Goal: Information Seeking & Learning: Learn about a topic

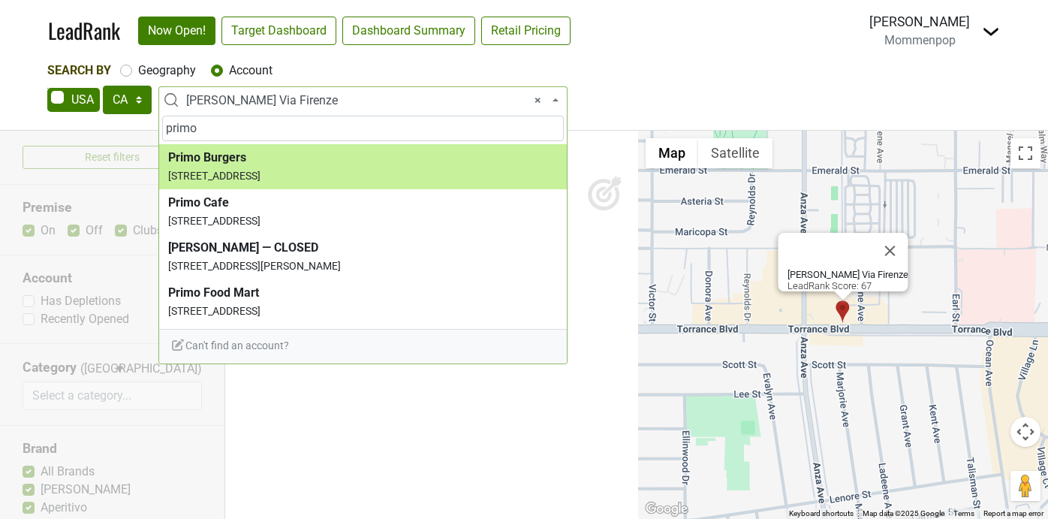
select select "CA"
select select "57325"
select select
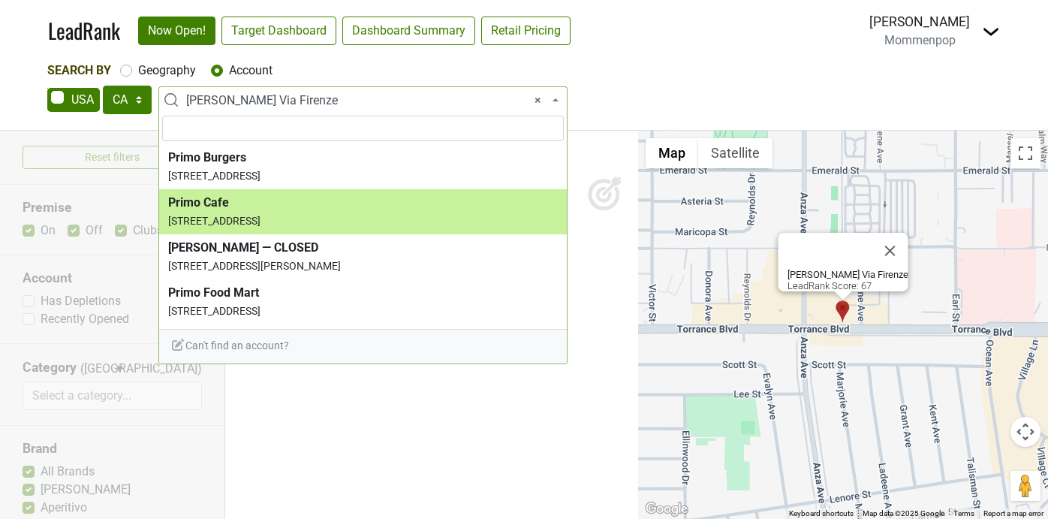
click at [993, 32] on img at bounding box center [991, 32] width 18 height 18
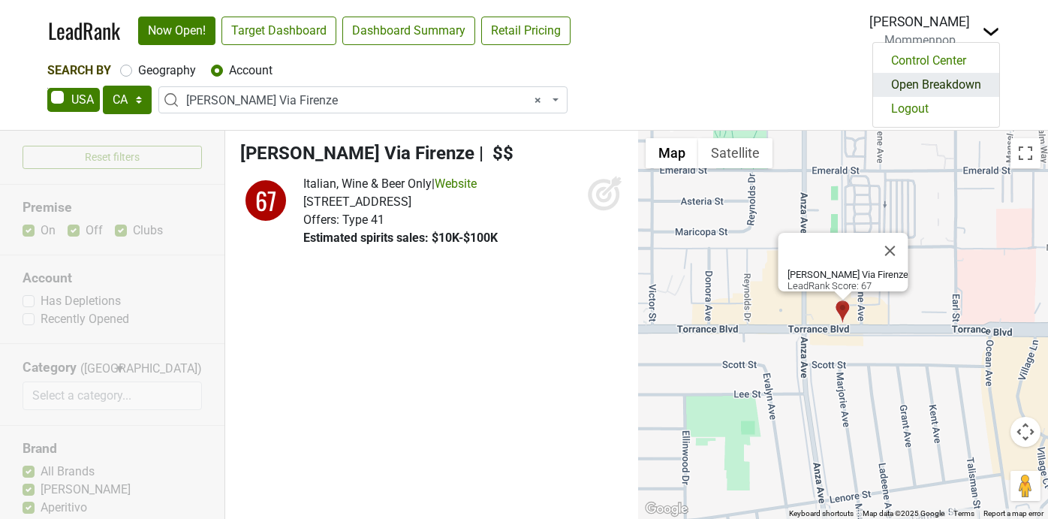
click at [934, 89] on link "Open Breakdown" at bounding box center [936, 85] width 126 height 24
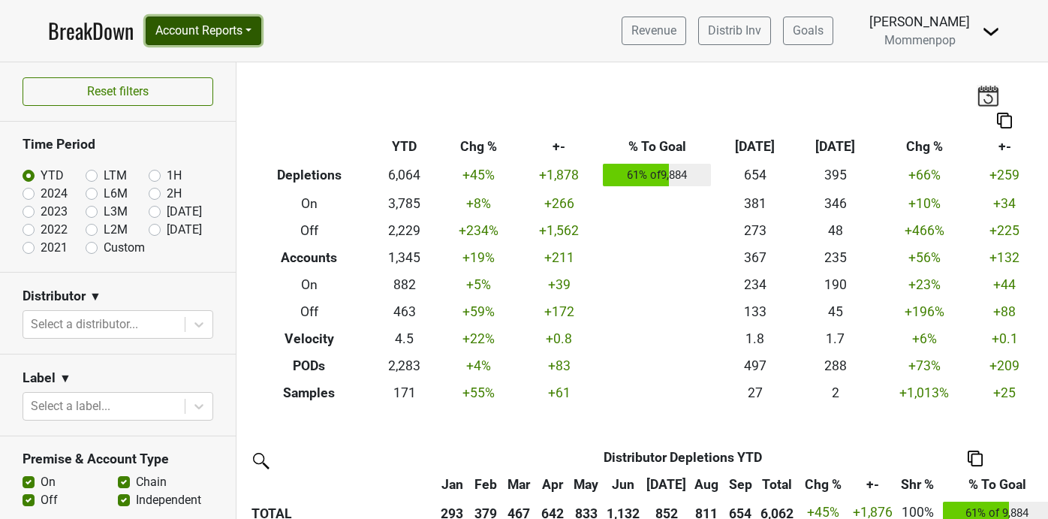
click at [218, 25] on button "Account Reports" at bounding box center [204, 31] width 116 height 29
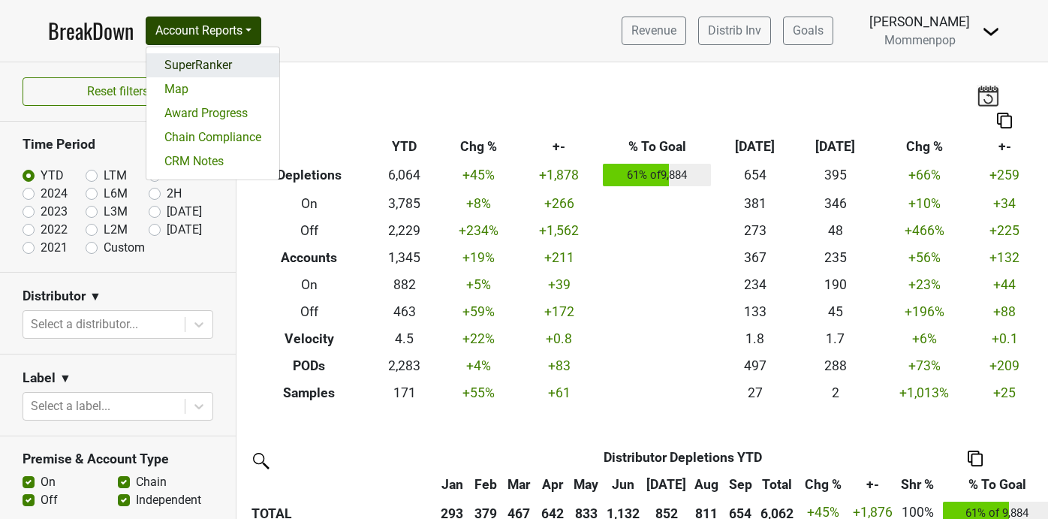
click at [203, 62] on link "SuperRanker" at bounding box center [212, 65] width 133 height 24
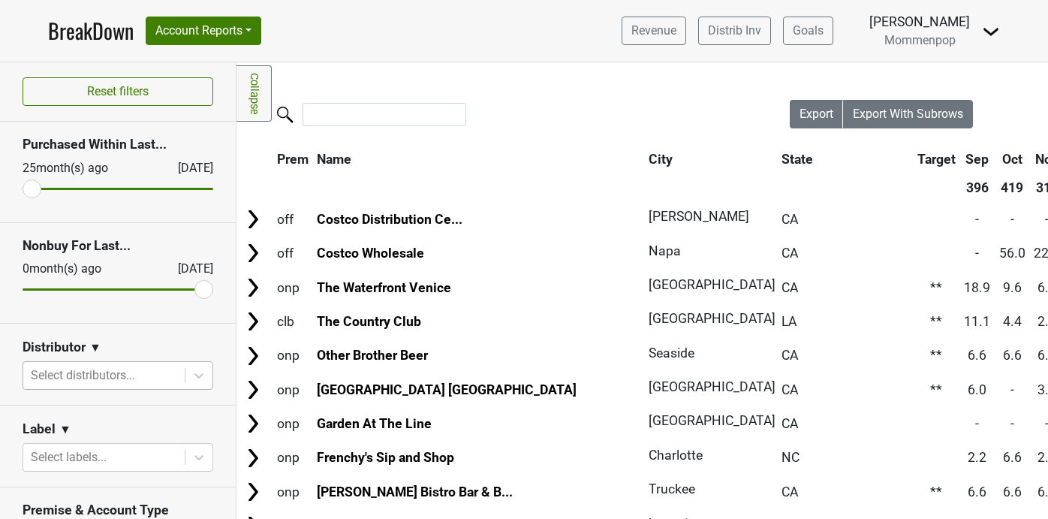
scroll to position [137, 0]
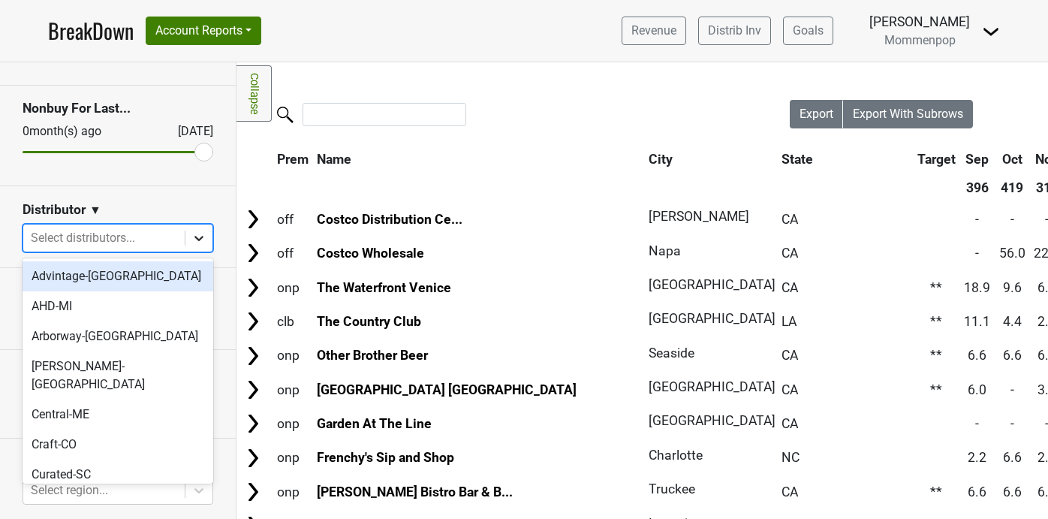
click at [199, 238] on icon at bounding box center [198, 238] width 9 height 5
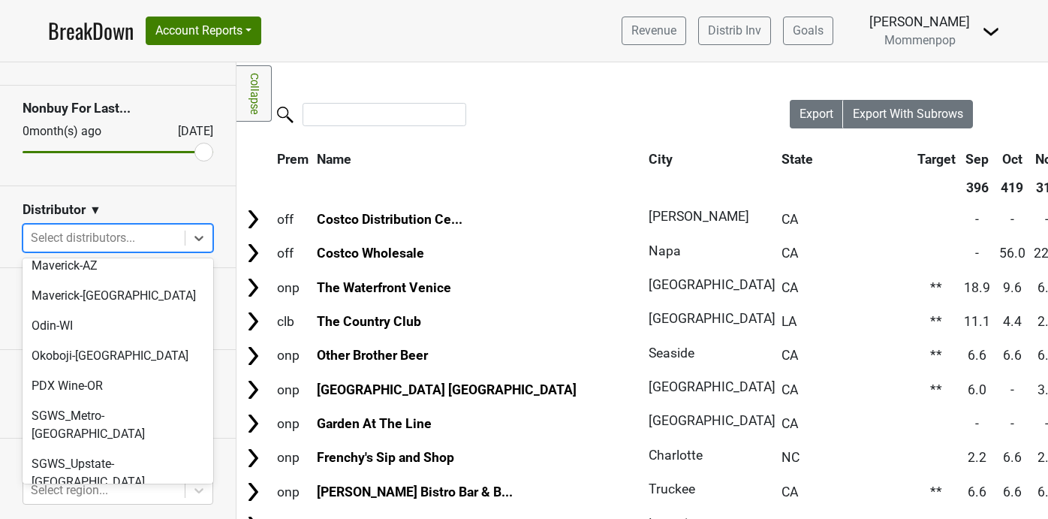
scroll to position [501, 0]
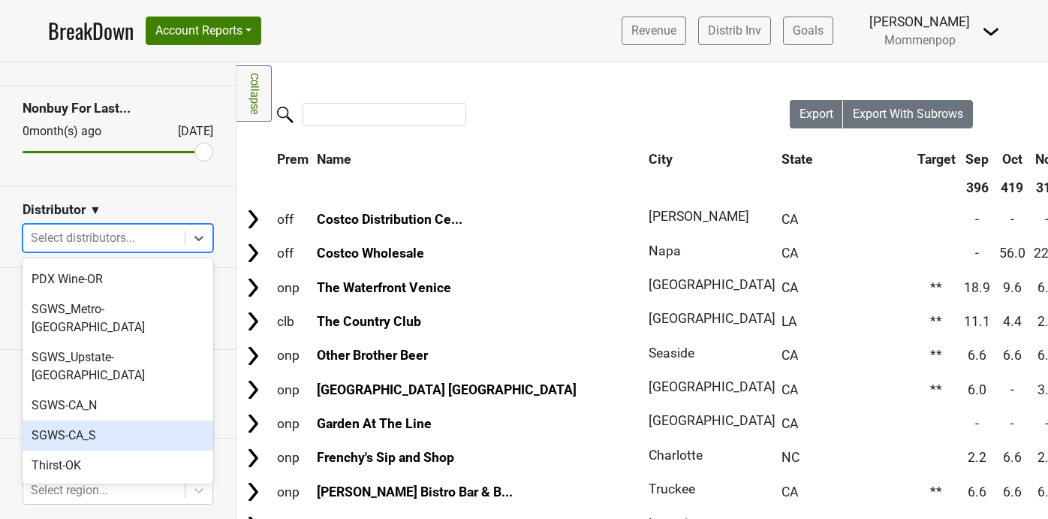
click at [136, 420] on div "SGWS-CA_S" at bounding box center [118, 435] width 191 height 30
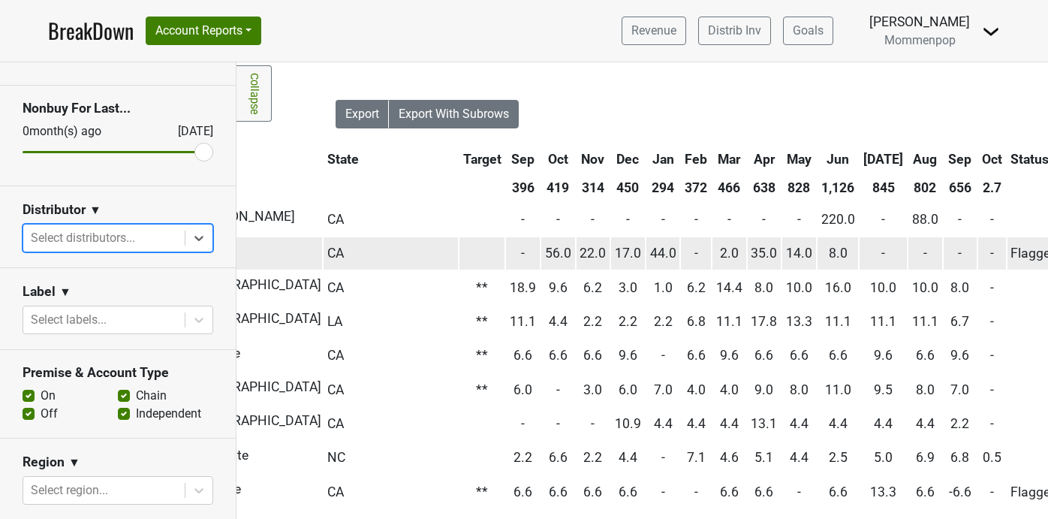
scroll to position [0, 546]
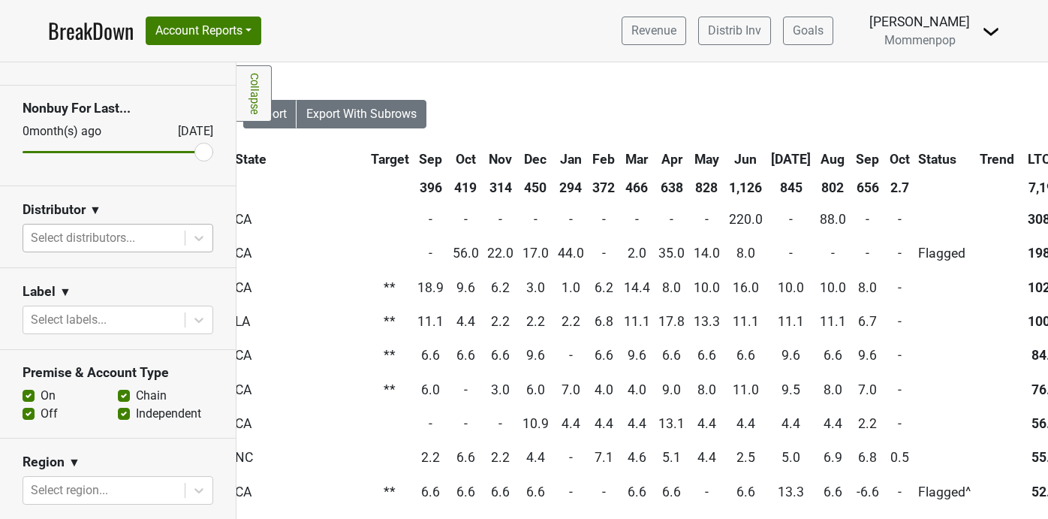
click at [886, 158] on th "Oct" at bounding box center [900, 159] width 28 height 27
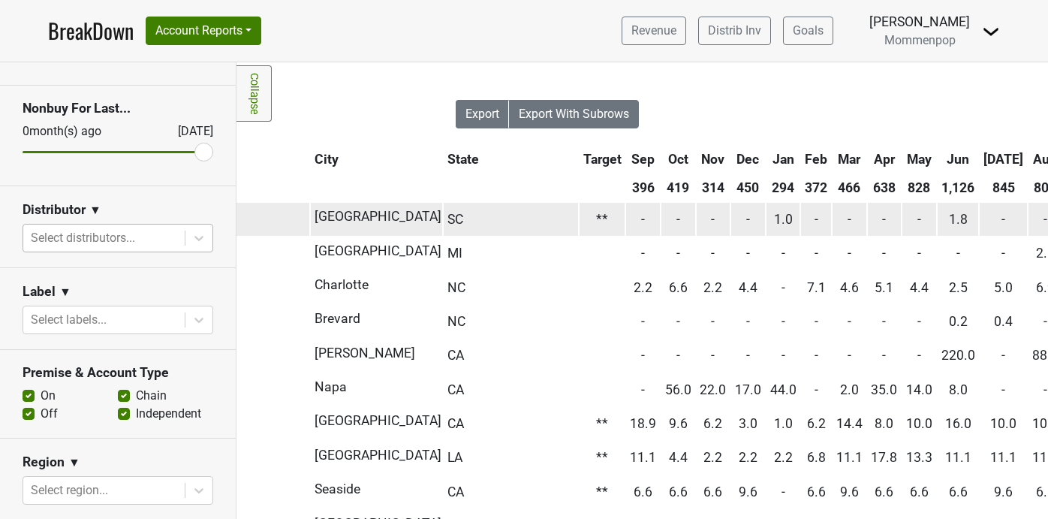
scroll to position [0, 358]
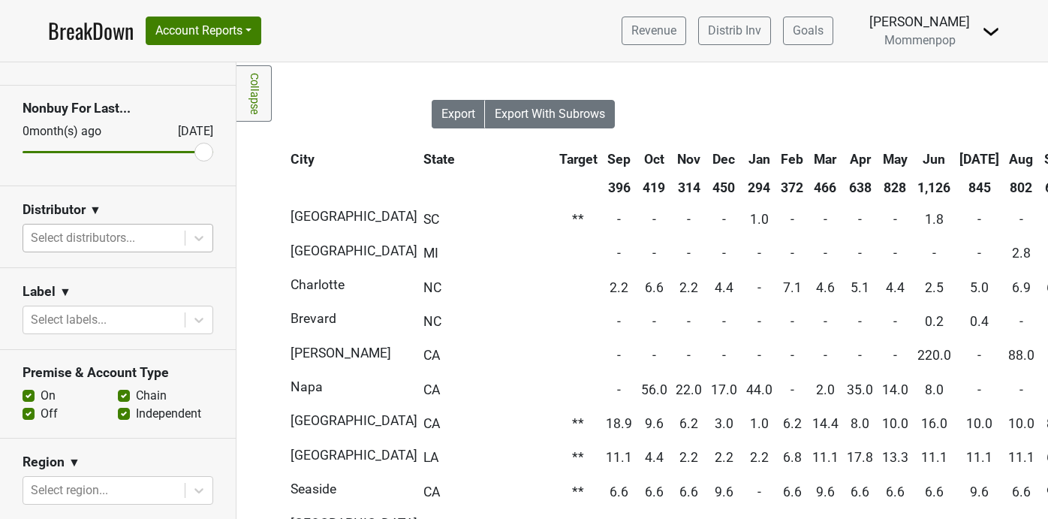
click at [1039, 156] on th "Sep" at bounding box center [1056, 159] width 34 height 27
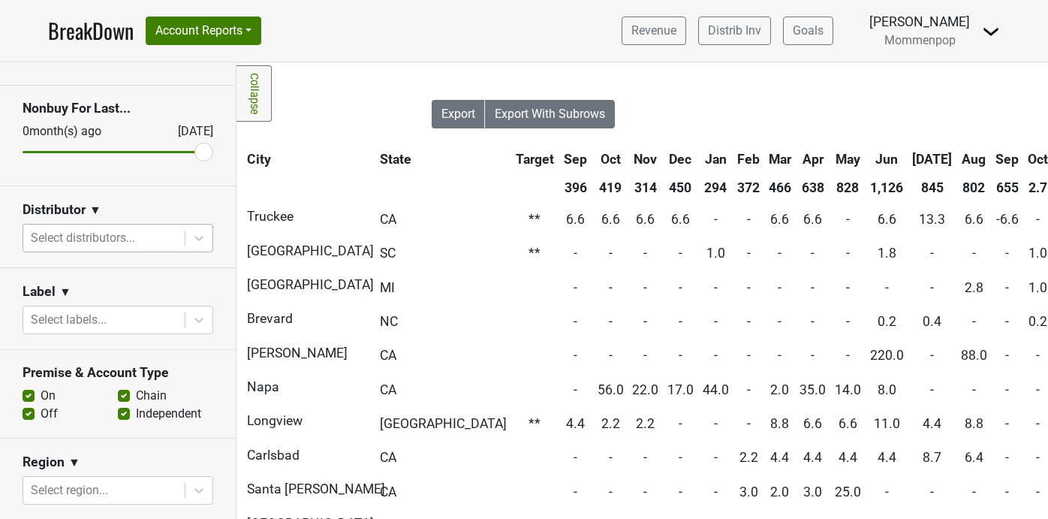
click at [992, 156] on th "Sep" at bounding box center [1007, 159] width 31 height 27
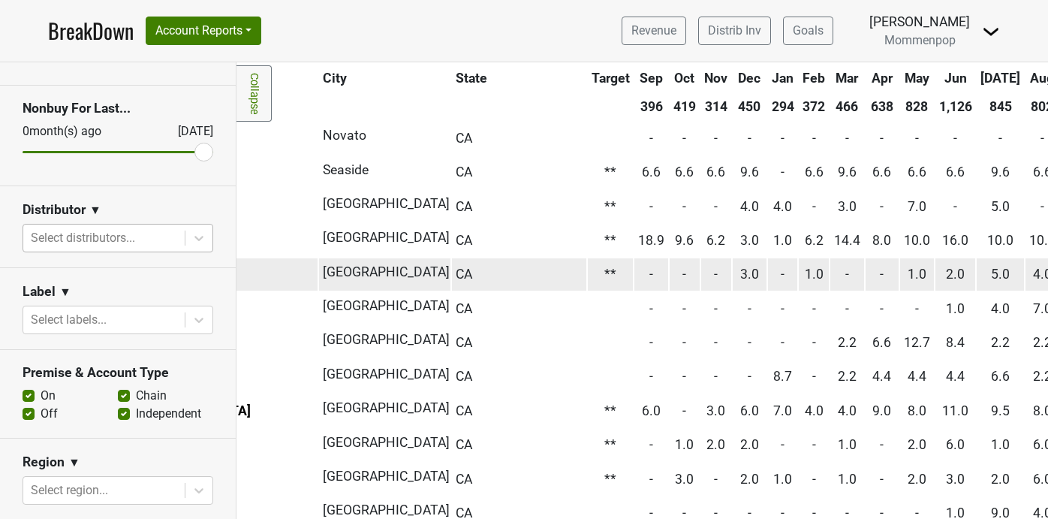
scroll to position [81, 0]
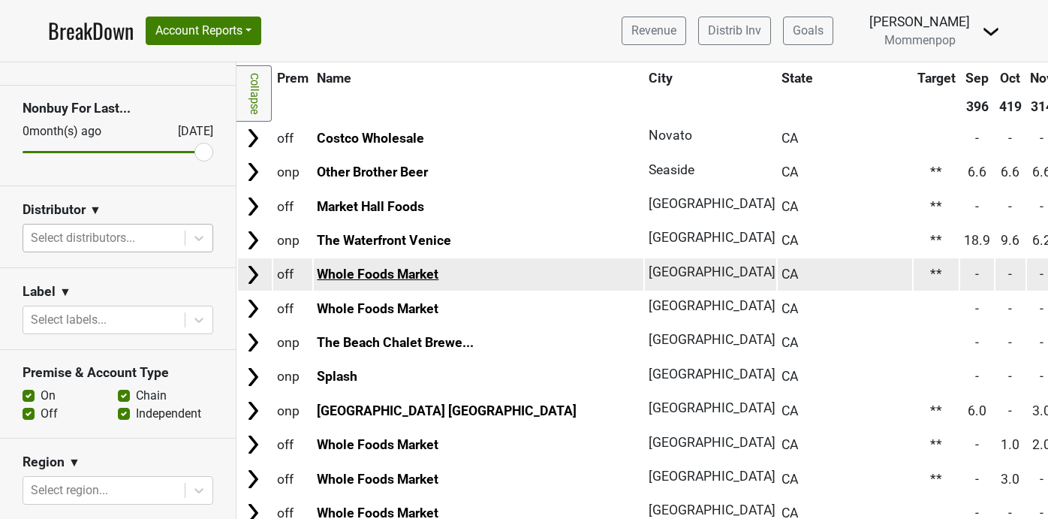
click at [414, 271] on link "Whole Foods Market" at bounding box center [378, 273] width 122 height 15
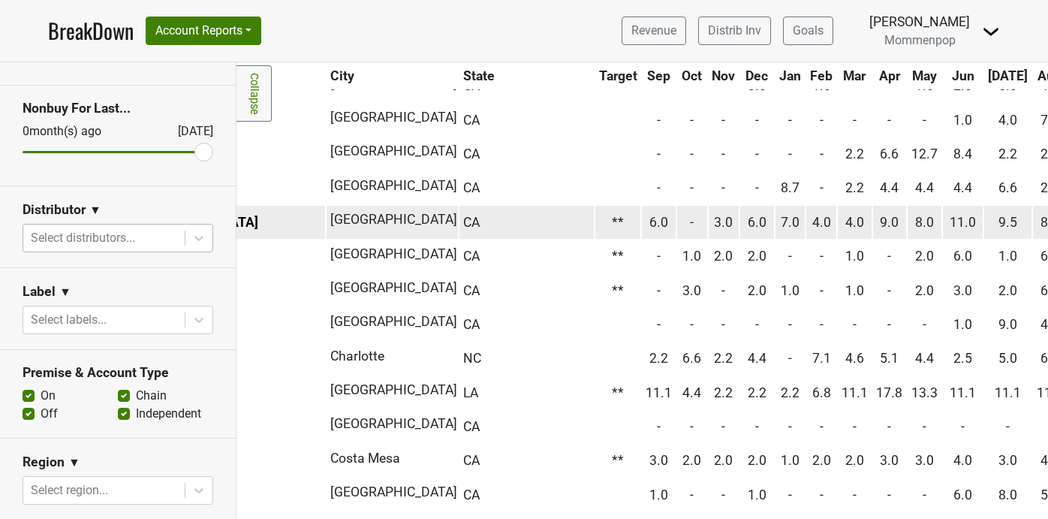
scroll to position [269, 0]
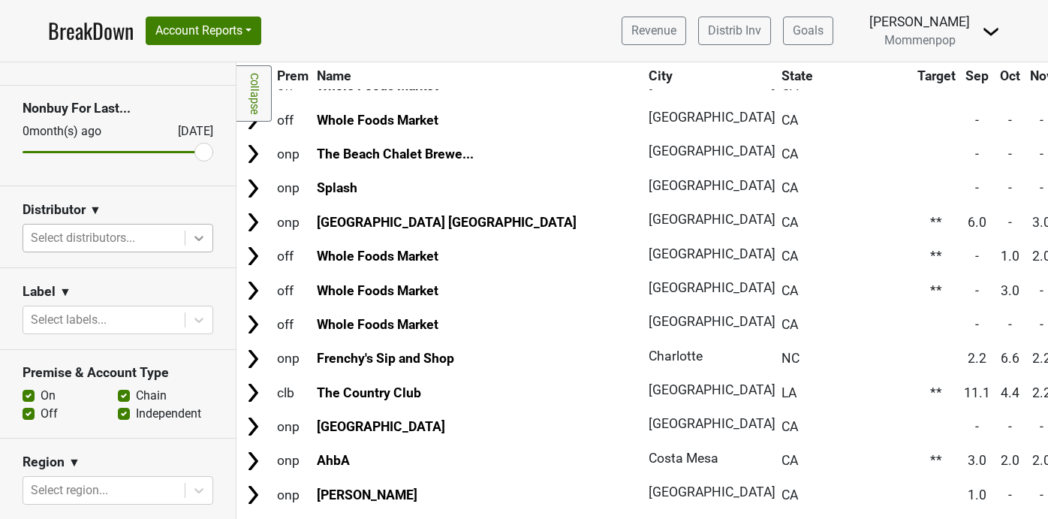
click at [200, 234] on icon at bounding box center [198, 237] width 15 height 15
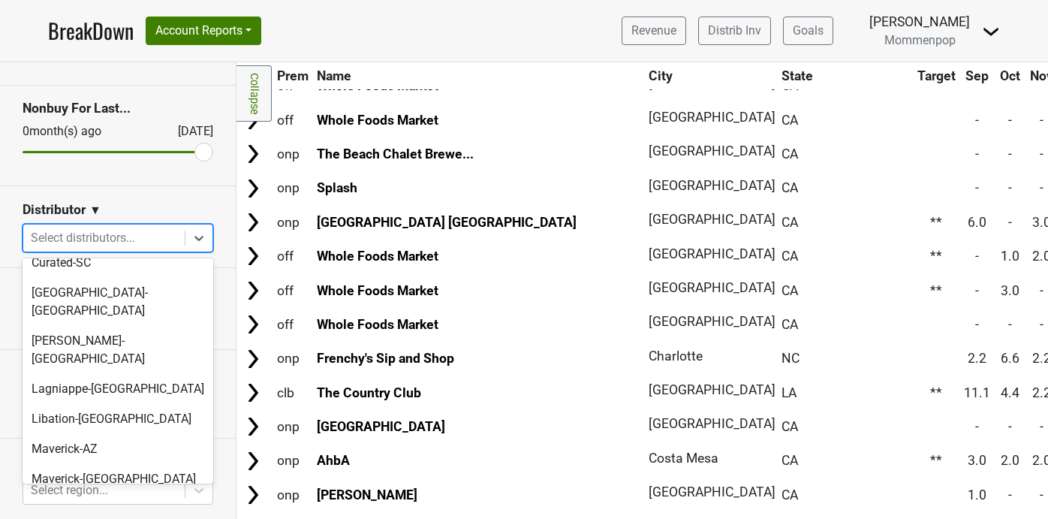
scroll to position [501, 0]
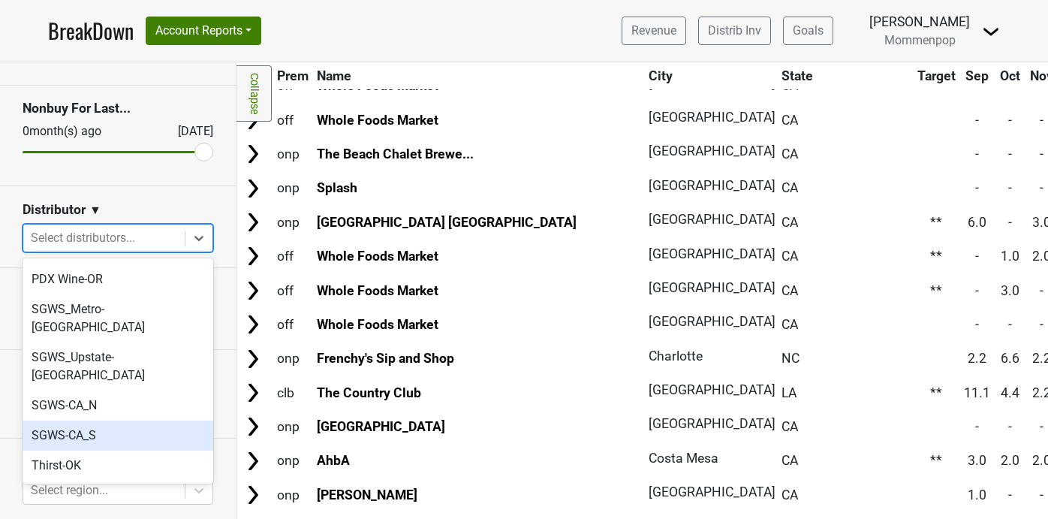
click at [119, 420] on div "SGWS-CA_S" at bounding box center [118, 435] width 191 height 30
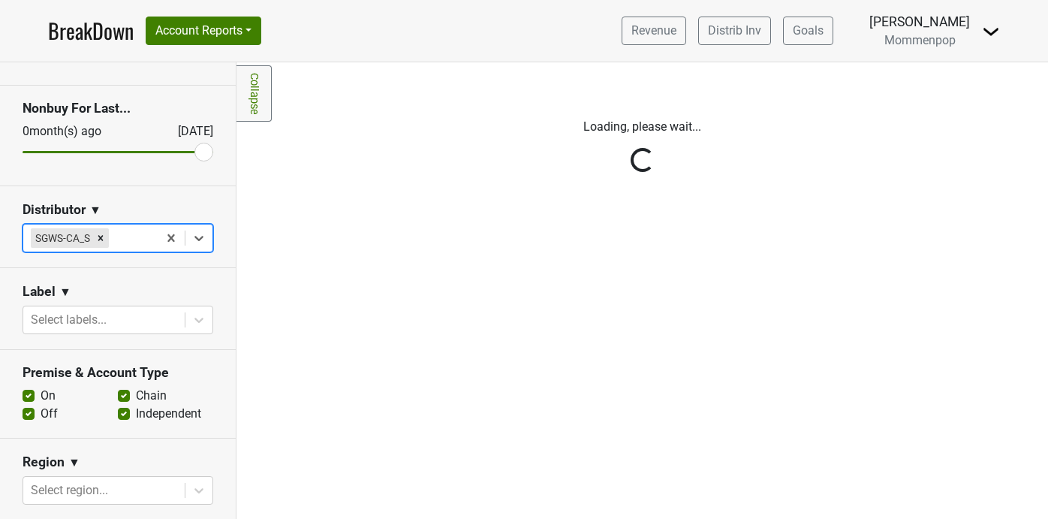
click at [206, 227] on div at bounding box center [198, 237] width 27 height 27
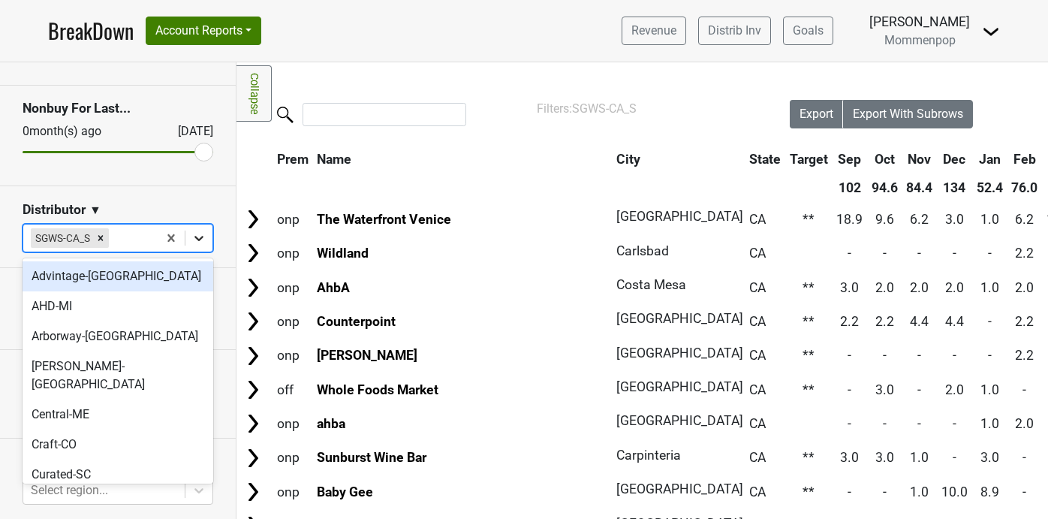
click at [203, 234] on icon at bounding box center [198, 237] width 15 height 15
click at [201, 236] on icon at bounding box center [198, 237] width 15 height 15
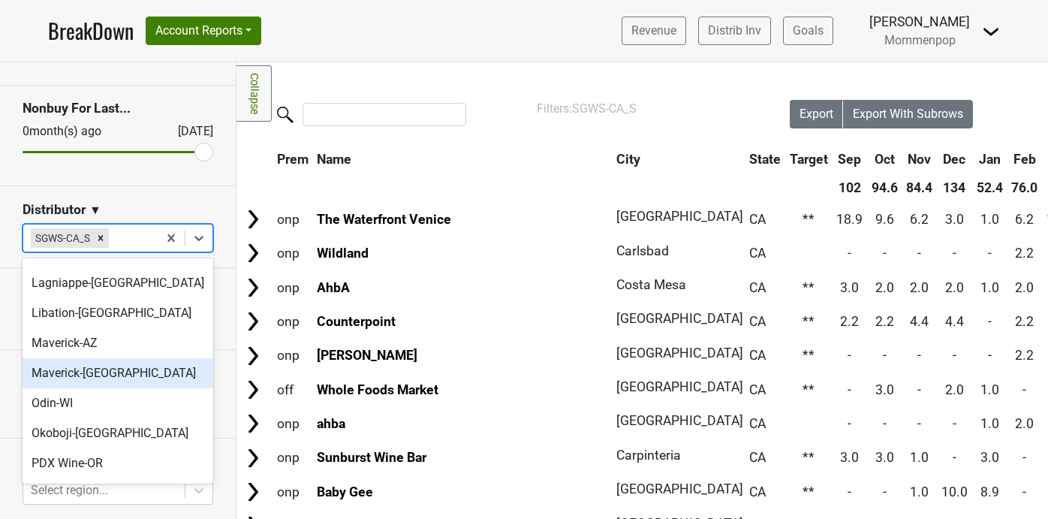
scroll to position [471, 0]
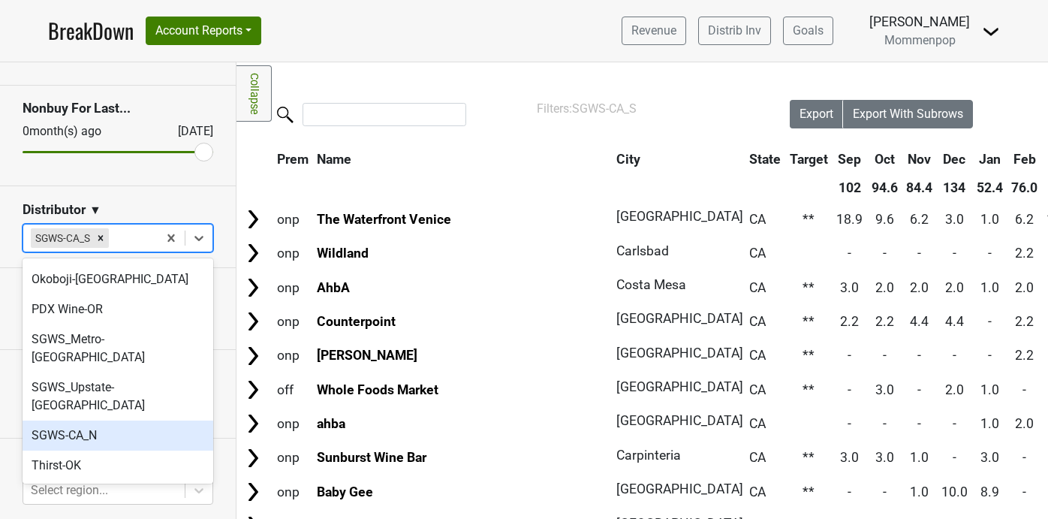
click at [110, 420] on div "SGWS-CA_N" at bounding box center [118, 435] width 191 height 30
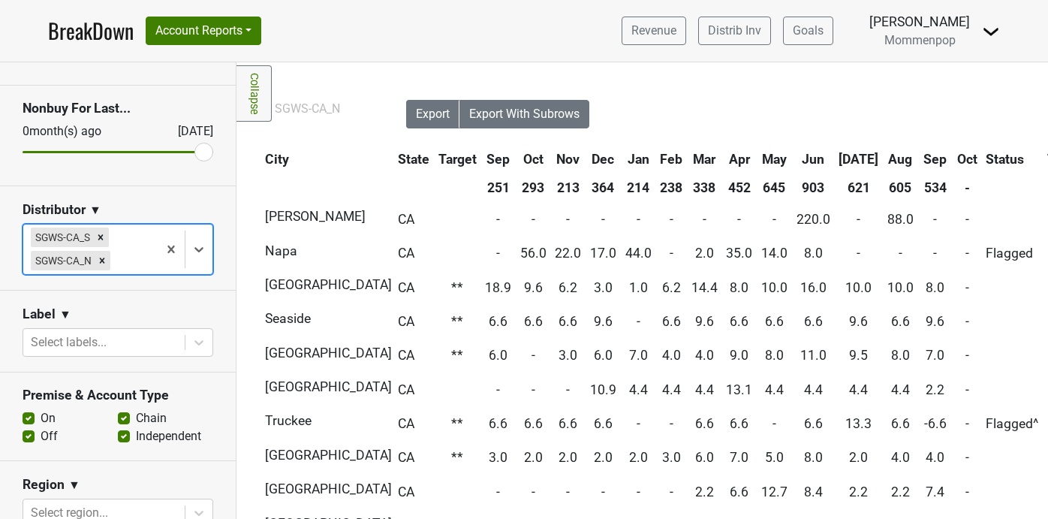
scroll to position [0, 474]
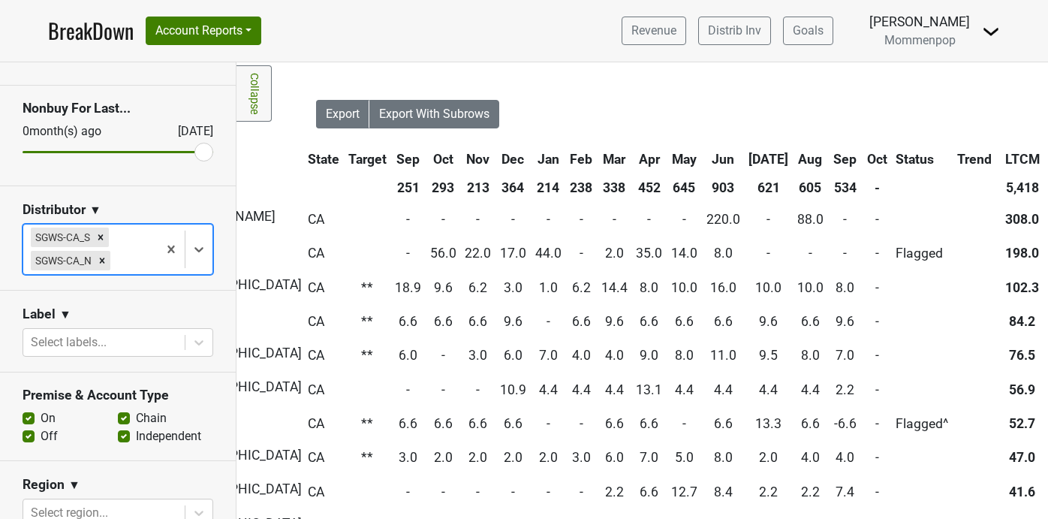
click at [829, 158] on th "Sep" at bounding box center [846, 159] width 34 height 27
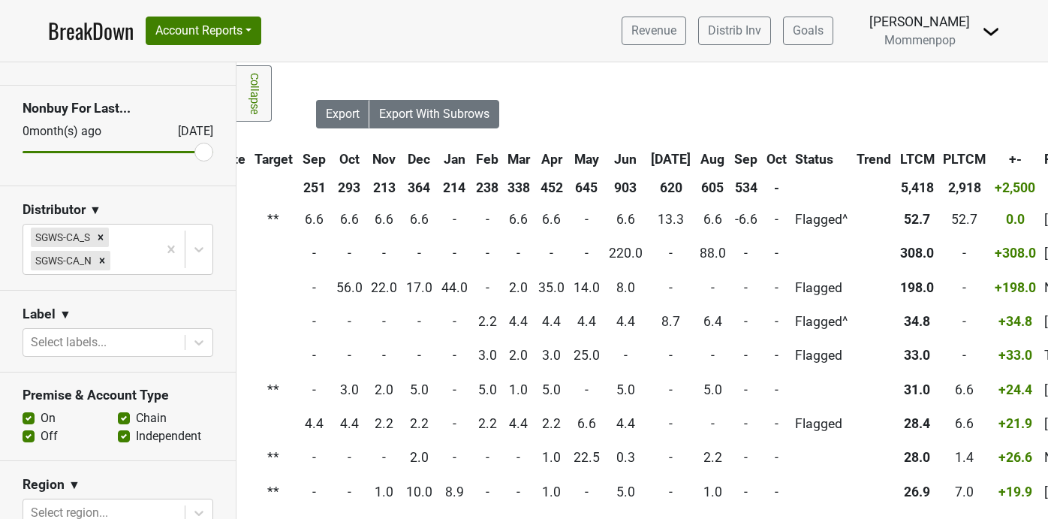
click at [731, 158] on th "Sep" at bounding box center [746, 159] width 31 height 27
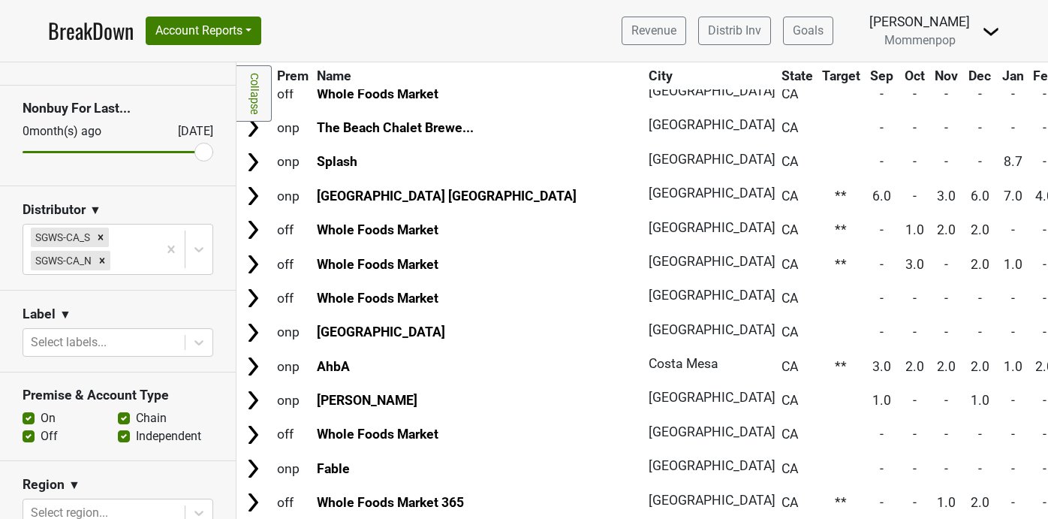
scroll to position [212, 0]
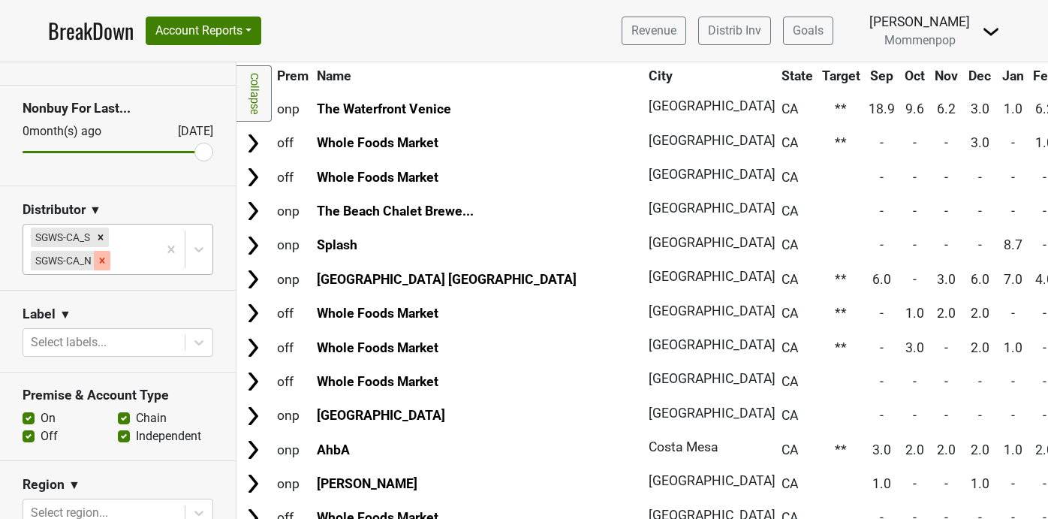
click at [103, 258] on icon "Remove SGWS-CA_N" at bounding box center [102, 259] width 5 height 5
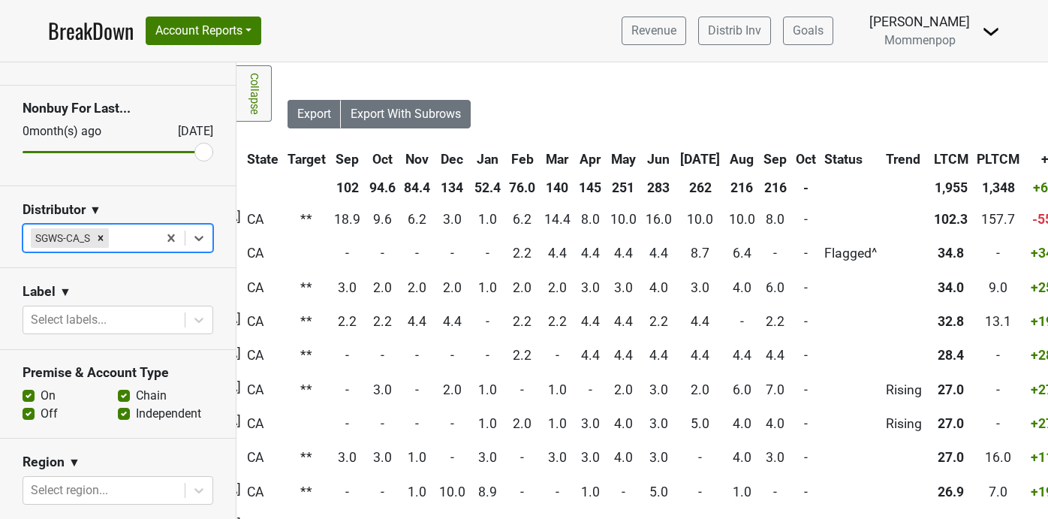
scroll to position [0, 591]
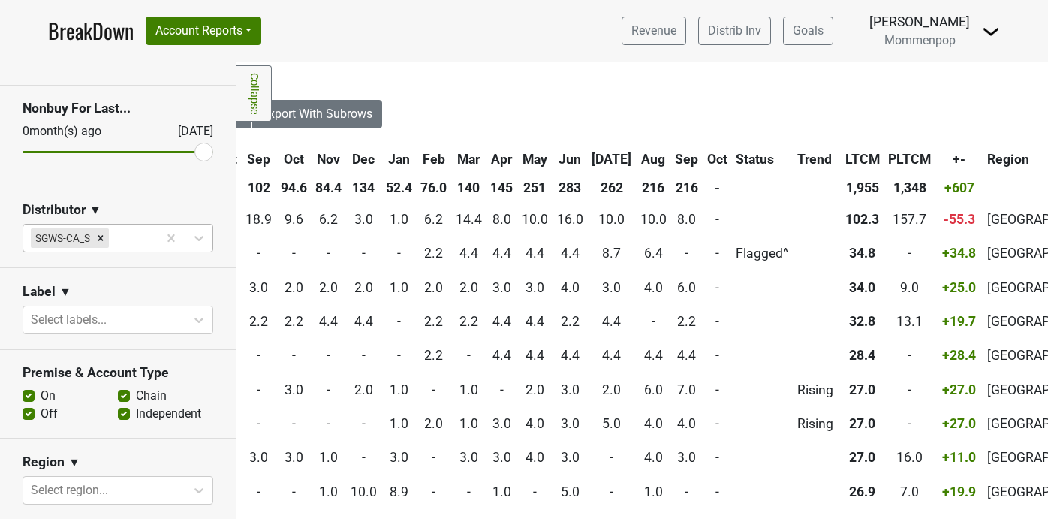
click at [672, 158] on th "Sep" at bounding box center [687, 159] width 31 height 27
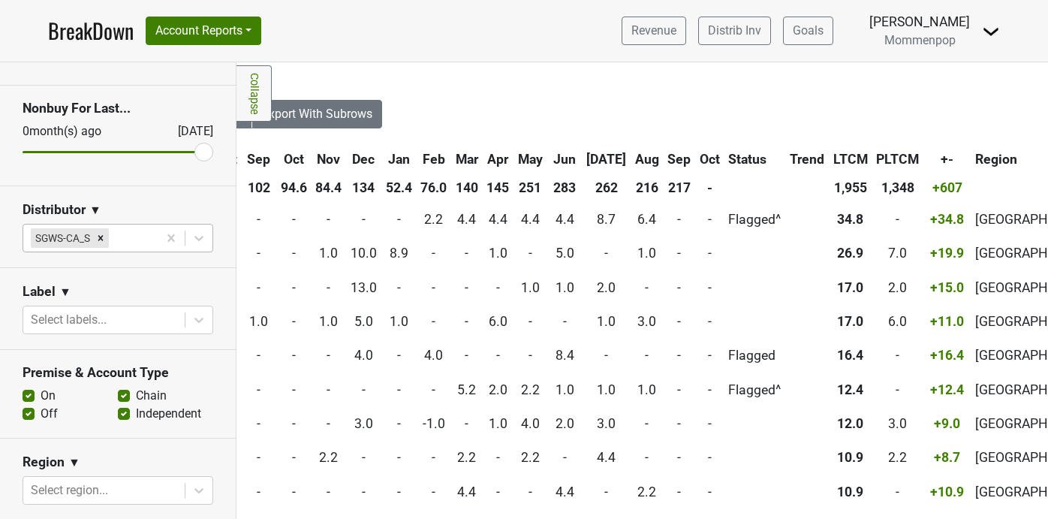
click at [664, 158] on th "Sep" at bounding box center [679, 159] width 31 height 27
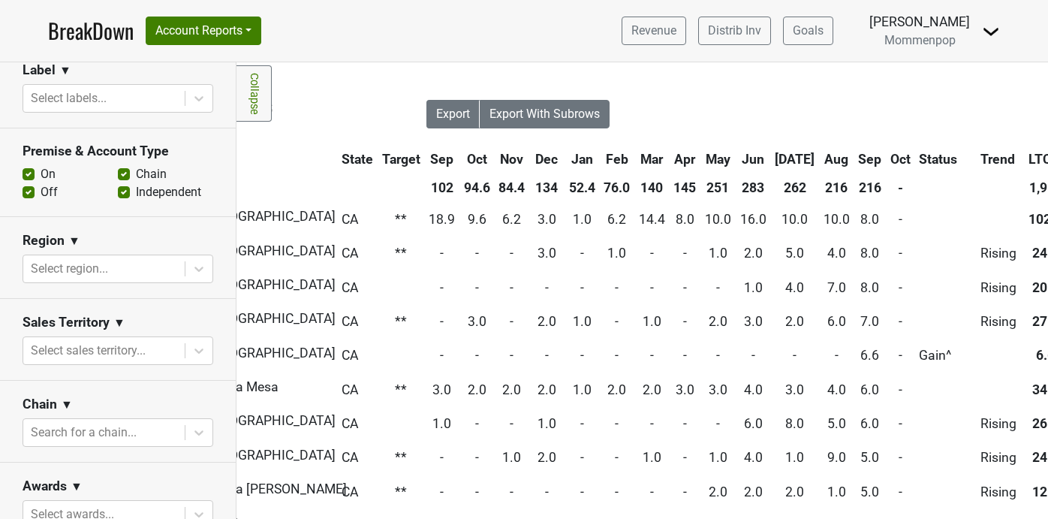
scroll to position [377, 0]
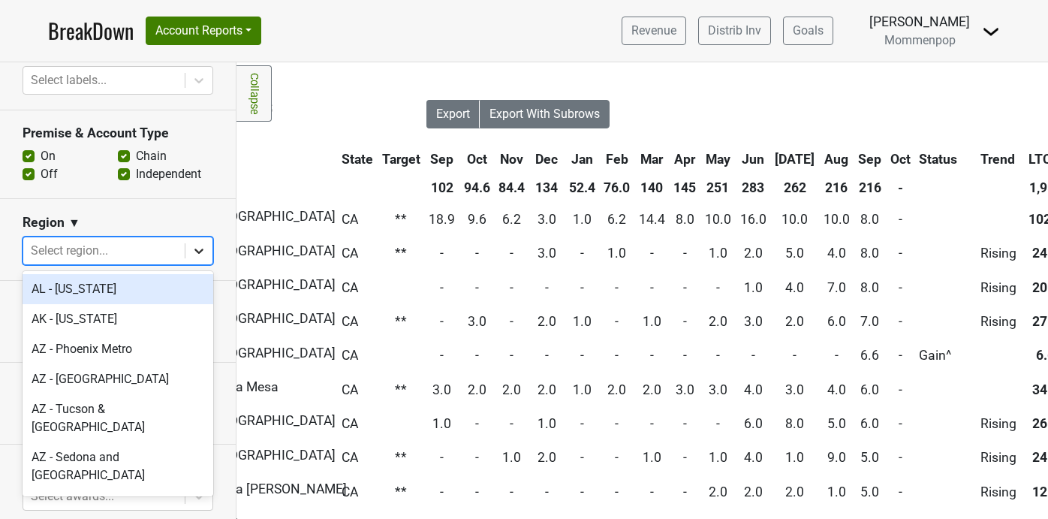
click at [201, 246] on icon at bounding box center [198, 250] width 15 height 15
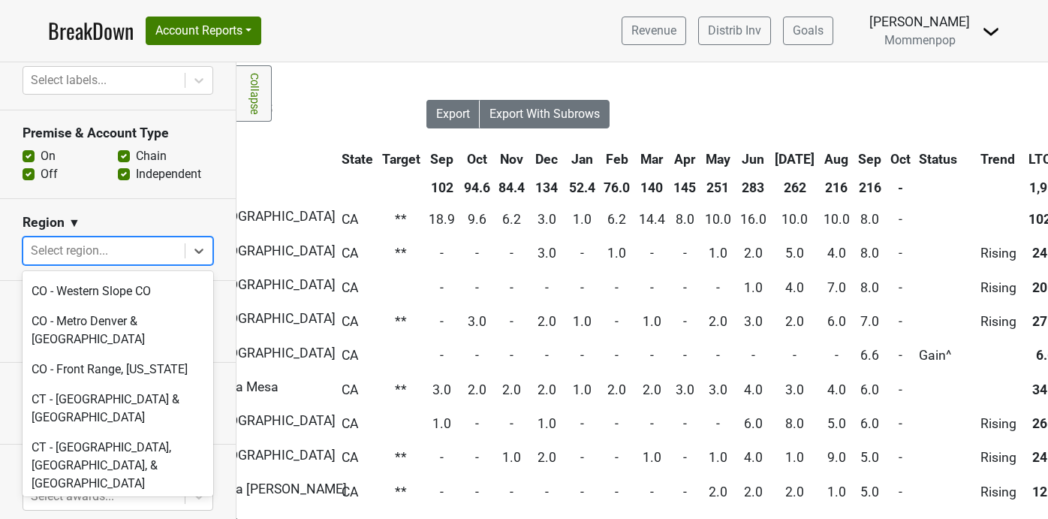
scroll to position [577, 0]
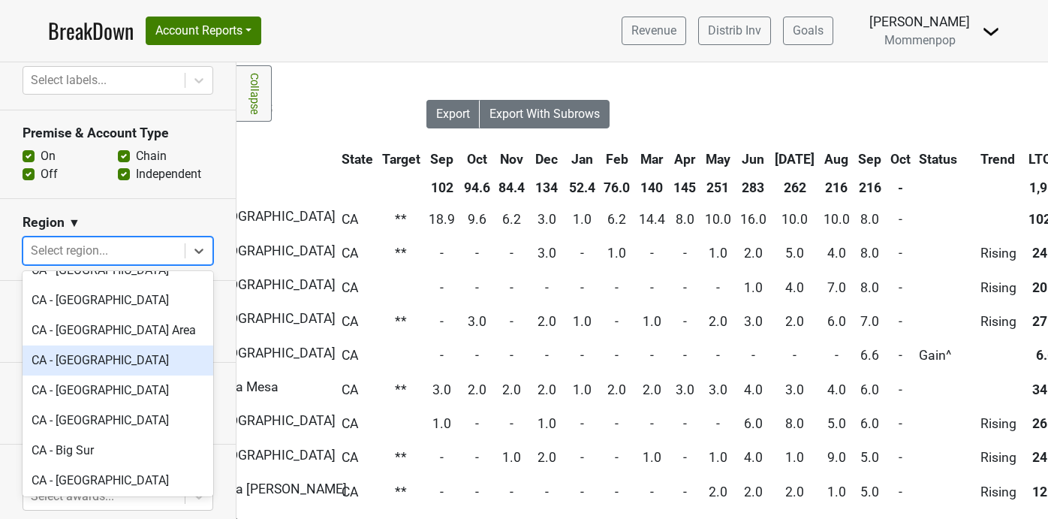
click at [137, 226] on div "Region ▼" at bounding box center [118, 225] width 191 height 23
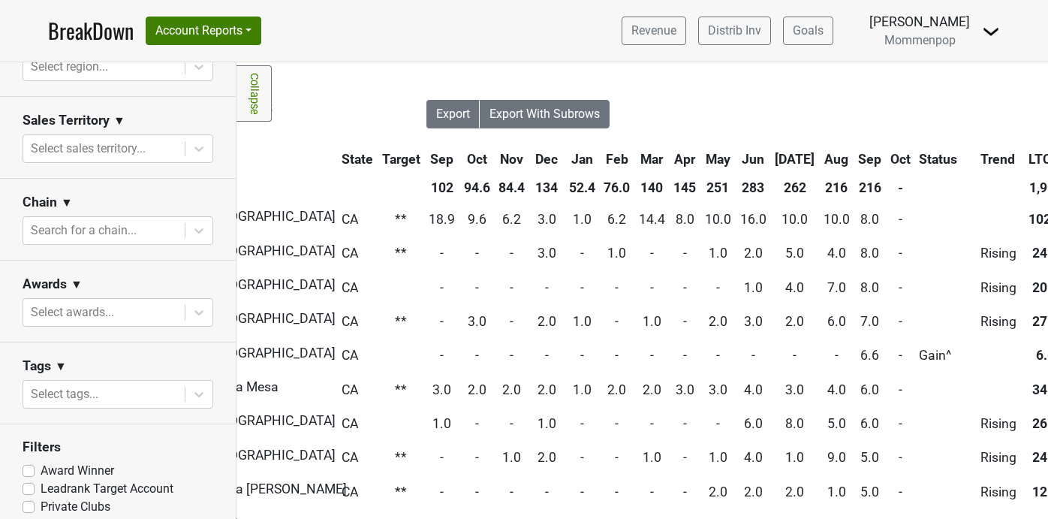
scroll to position [571, 0]
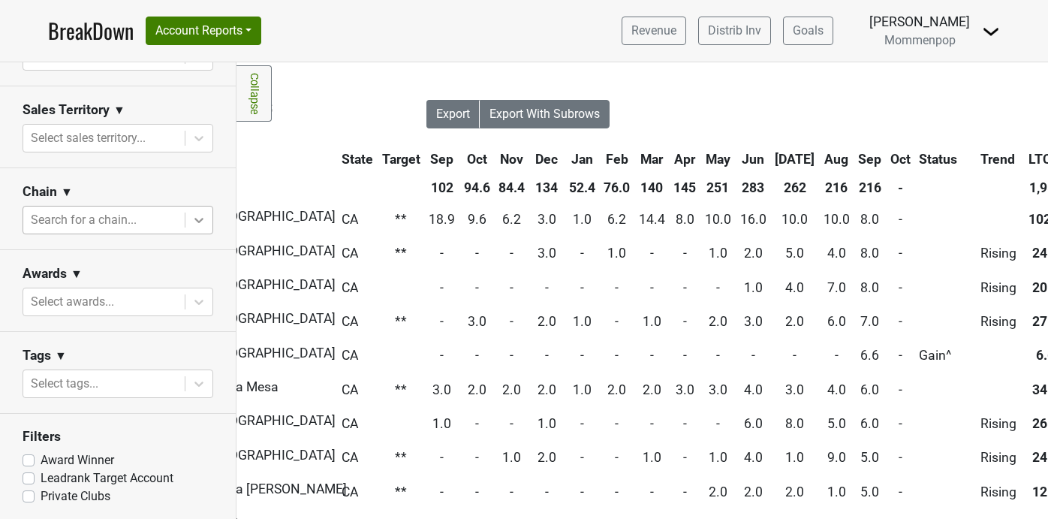
click at [191, 209] on div at bounding box center [198, 219] width 27 height 27
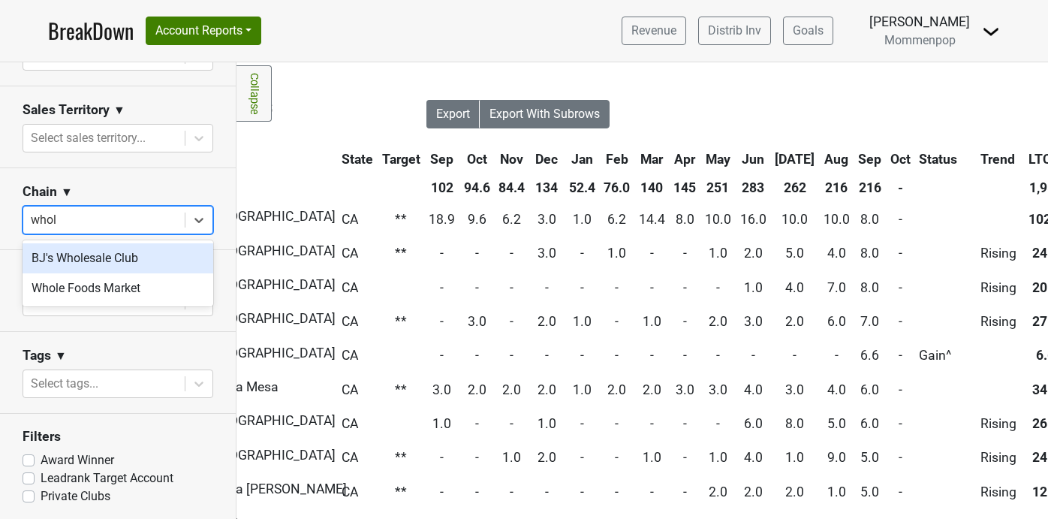
type input "whole"
click at [120, 255] on div "Whole Foods Market" at bounding box center [118, 258] width 191 height 30
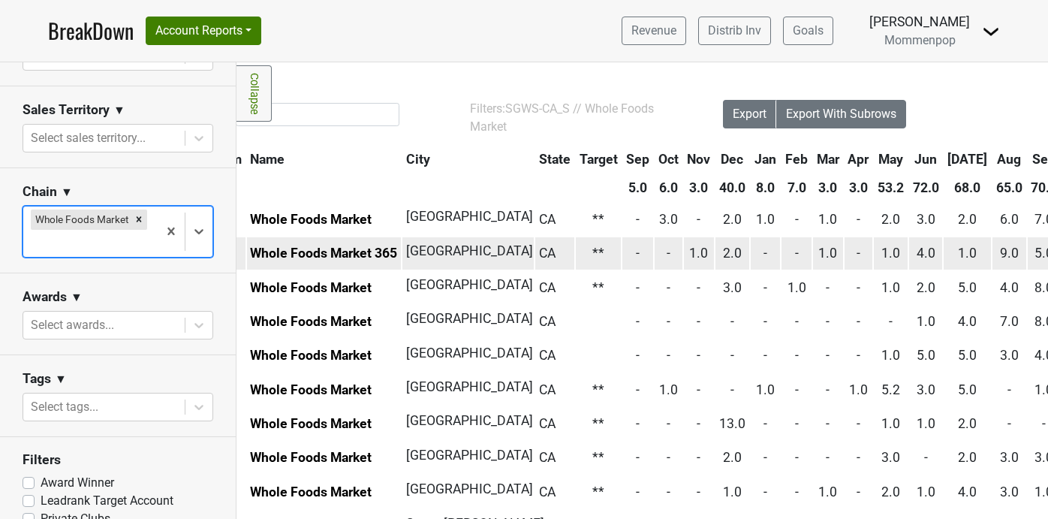
scroll to position [0, 253]
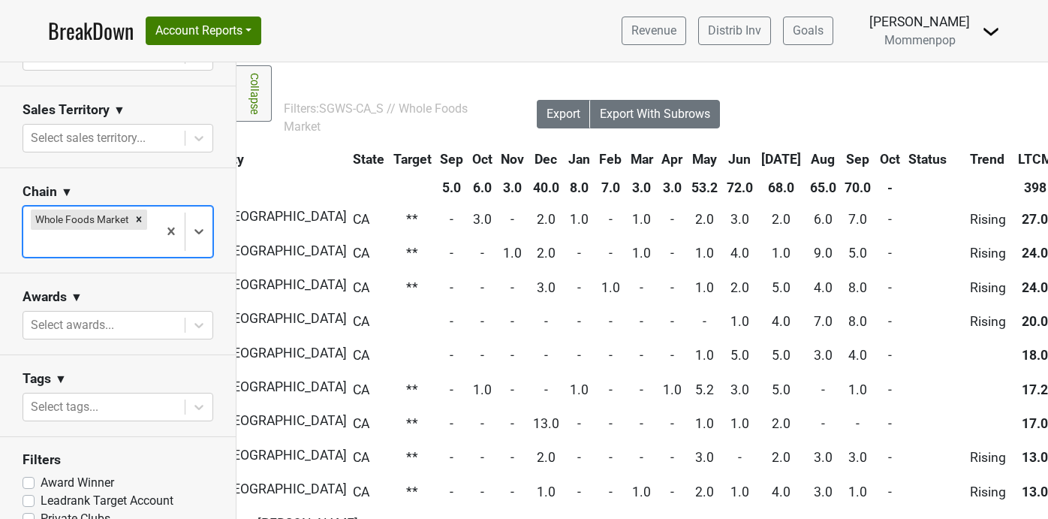
click at [49, 29] on link "BreakDown" at bounding box center [91, 31] width 86 height 32
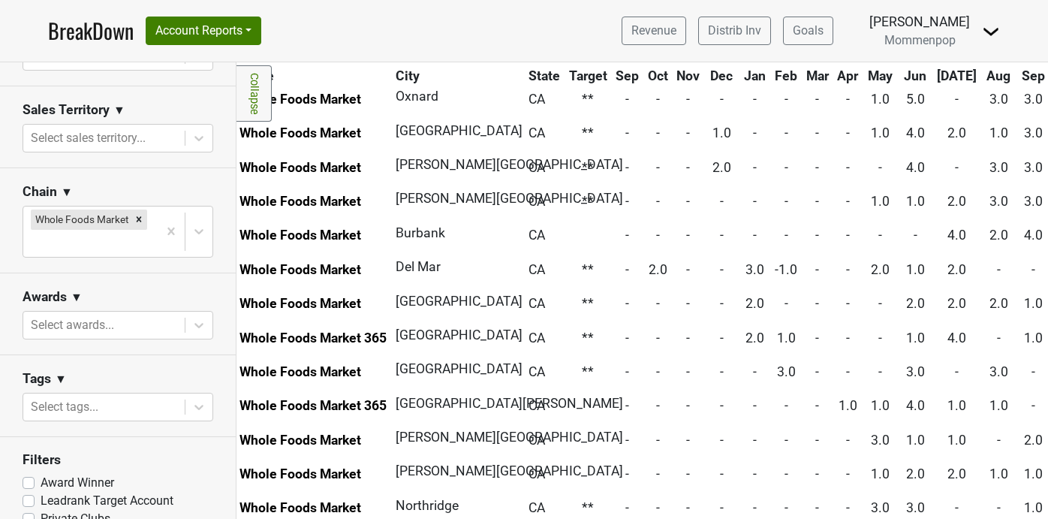
scroll to position [0, 77]
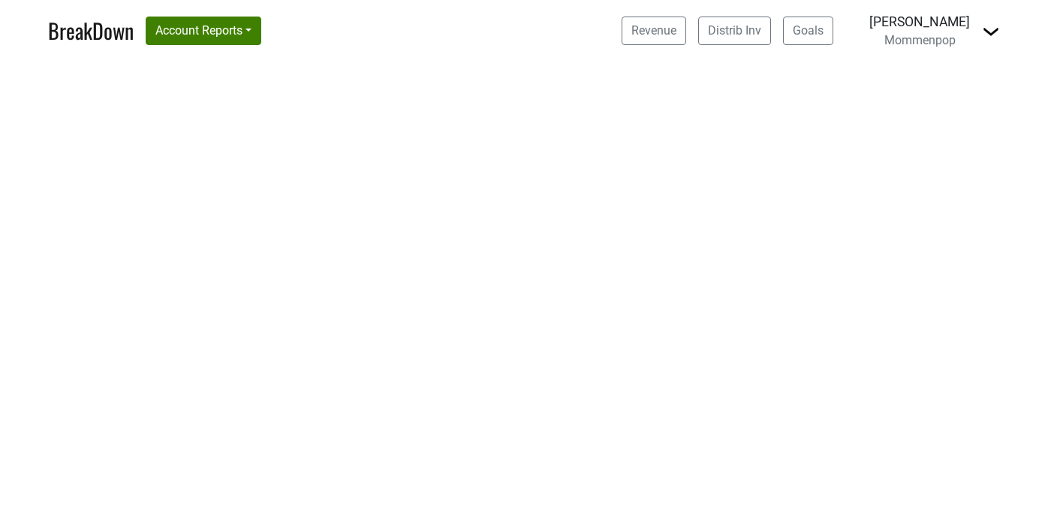
select select "CA"
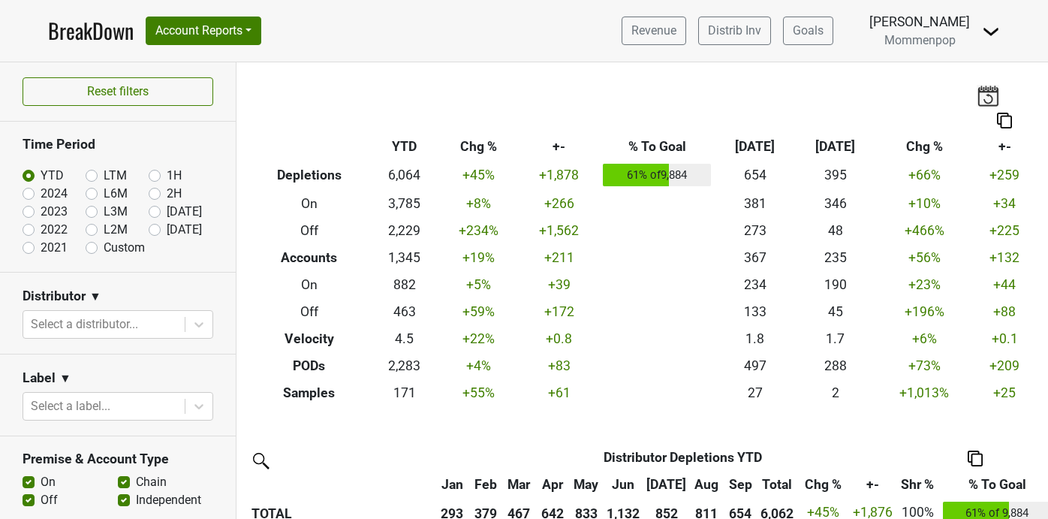
click at [985, 92] on img at bounding box center [987, 95] width 23 height 21
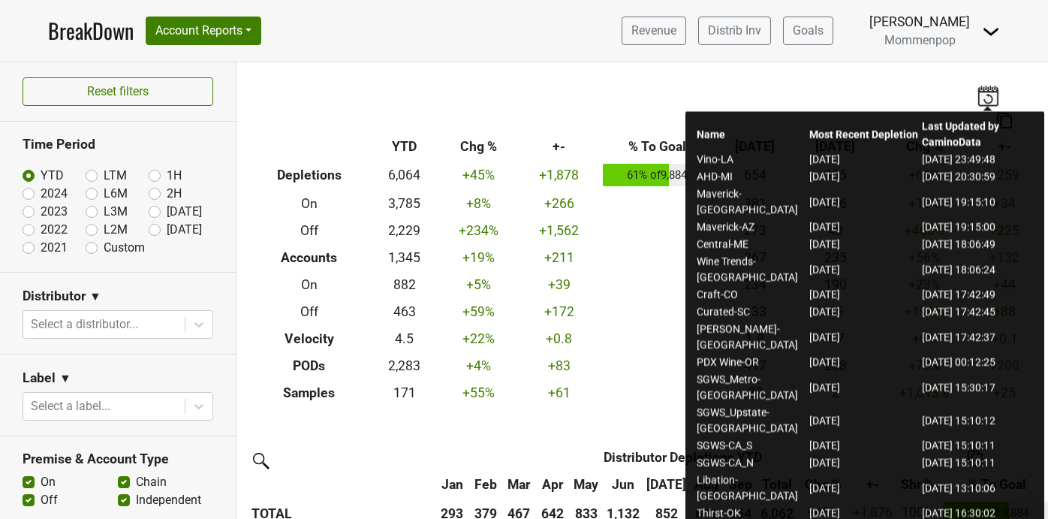
click at [808, 68] on div "Breakdown Type YTD Chg % +- % To Goal Sep ‘25 Sep ‘24 Chg % +- Depletions 6,064…" at bounding box center [641, 234] width 811 height 344
